Goal: Information Seeking & Learning: Learn about a topic

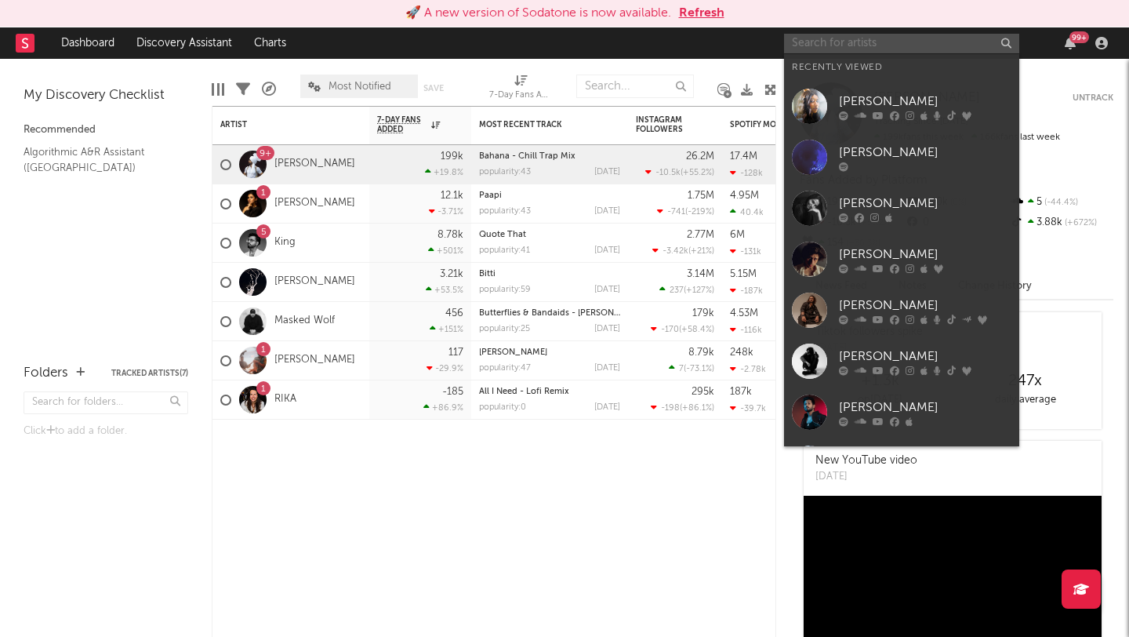
click at [829, 40] on input "text" at bounding box center [901, 44] width 235 height 20
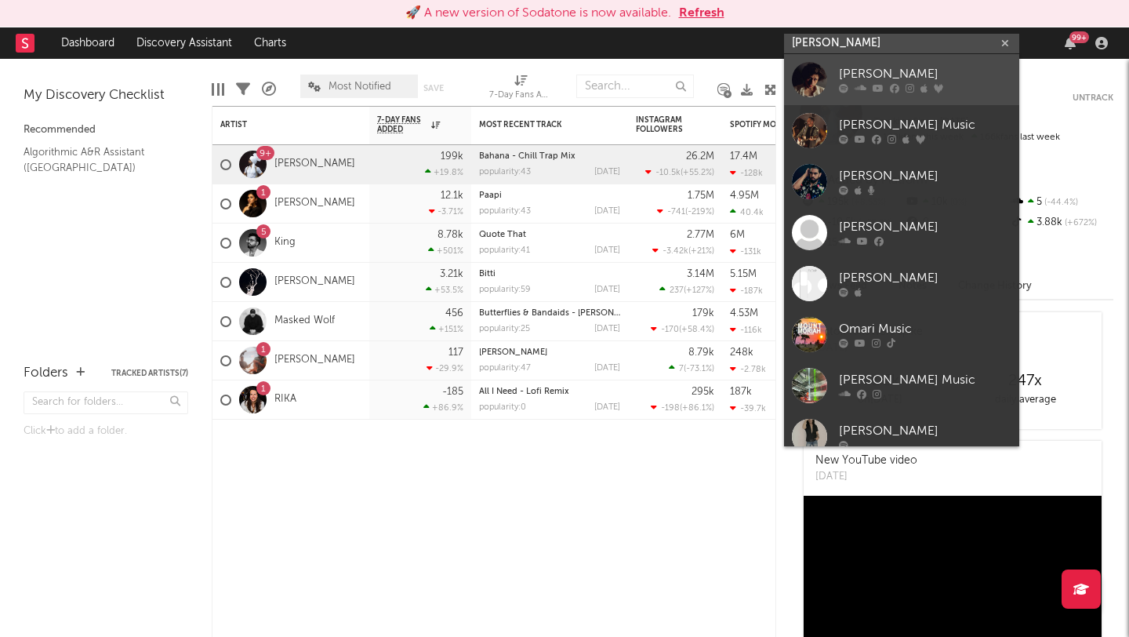
type input "omar mukht"
click at [875, 75] on div "[PERSON_NAME]" at bounding box center [925, 74] width 173 height 19
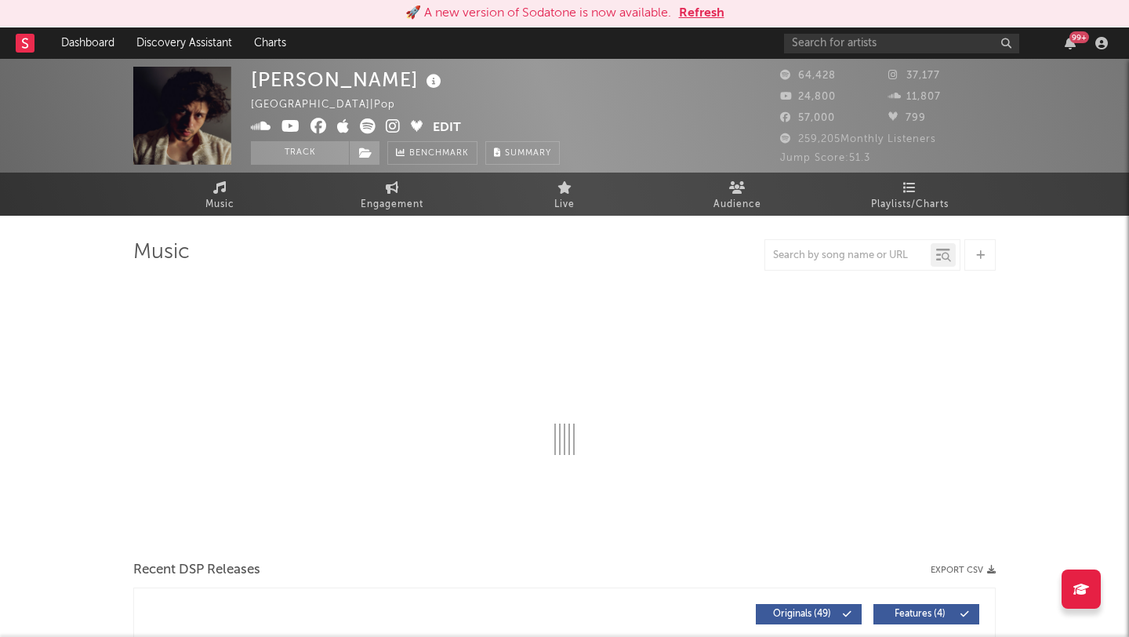
select select "6m"
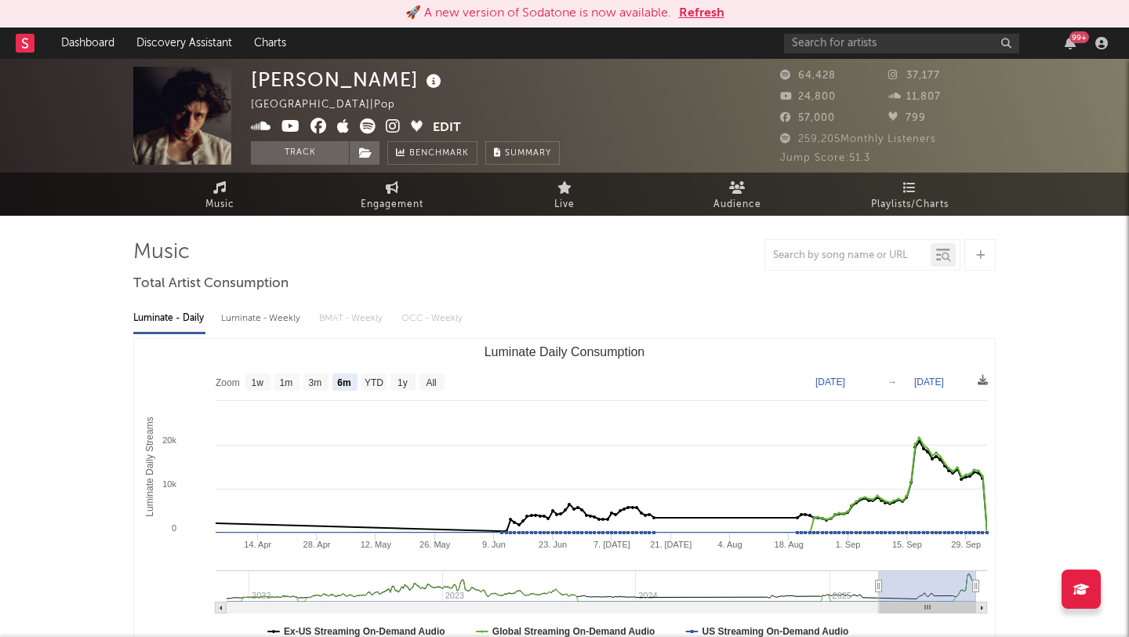
select select "6m"
click at [913, 191] on icon at bounding box center [909, 187] width 13 height 13
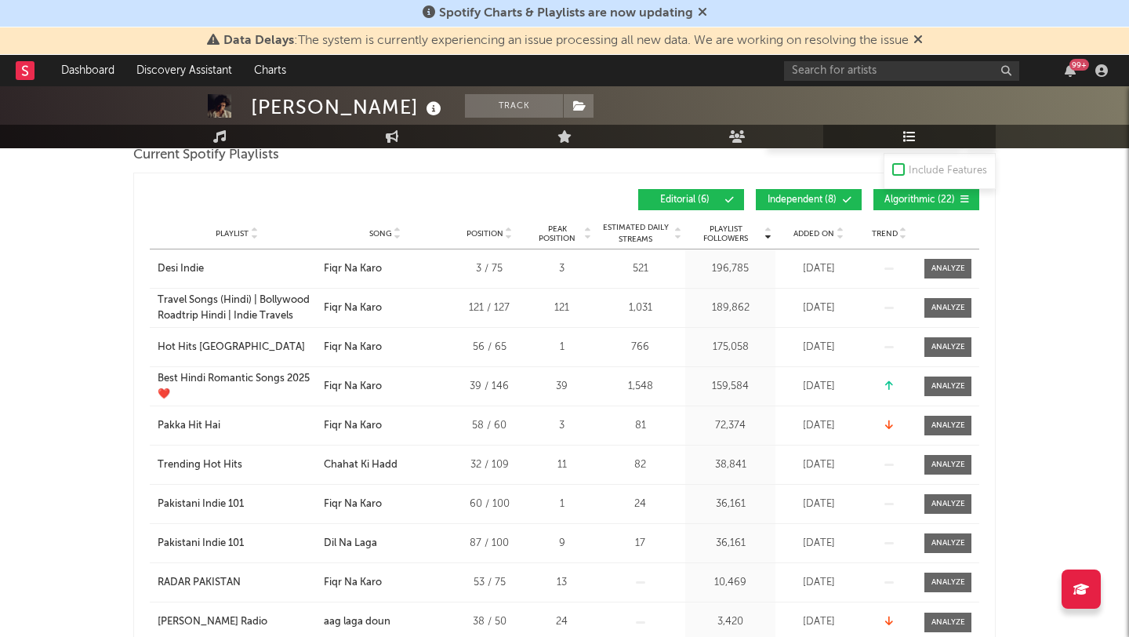
scroll to position [434, 0]
